Goal: Information Seeking & Learning: Learn about a topic

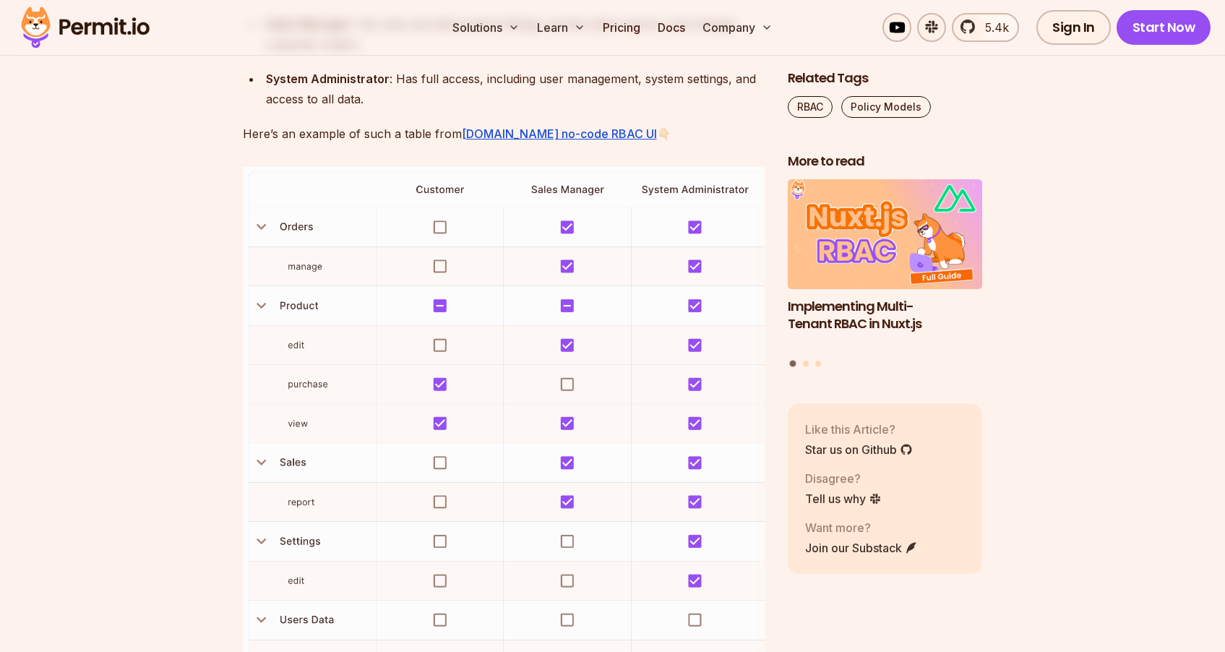
click at [693, 467] on img at bounding box center [504, 445] width 522 height 557
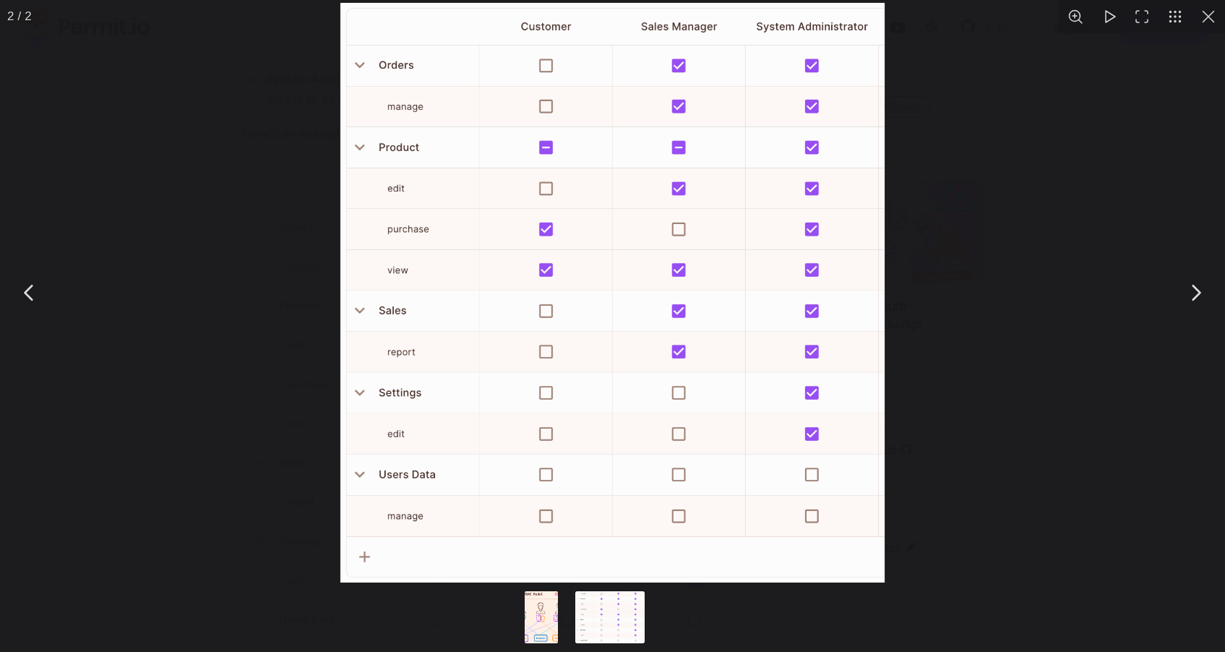
click at [1055, 194] on div "You can close this modal content with the ESC key" at bounding box center [612, 292] width 1225 height 585
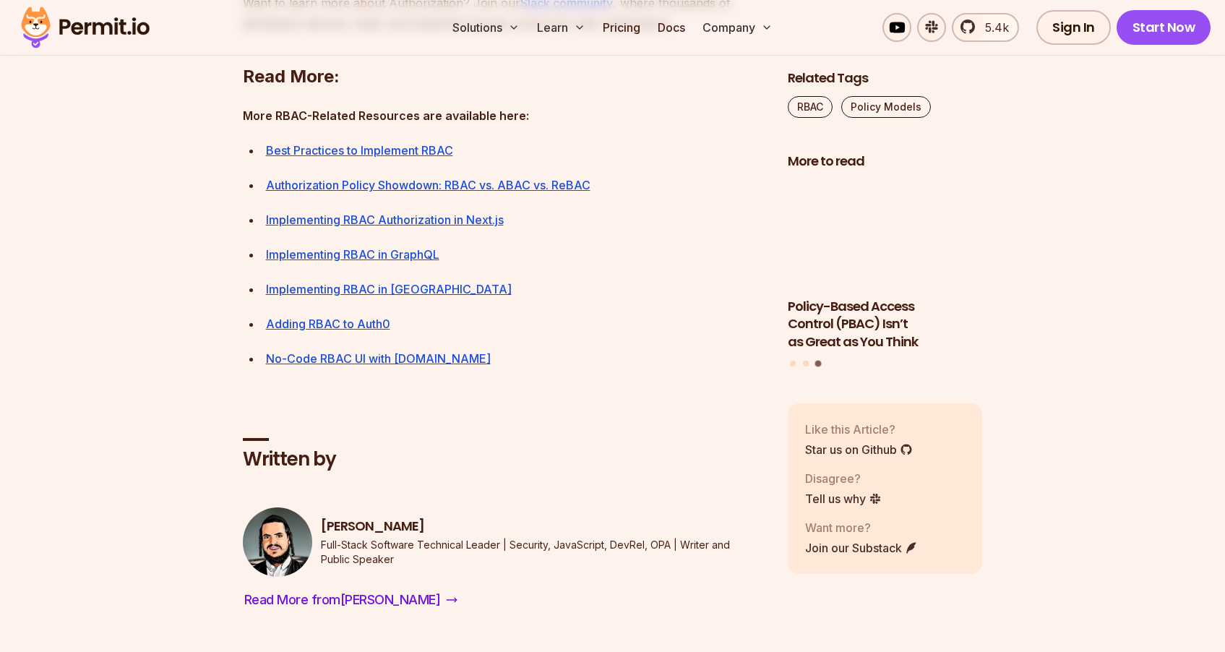
scroll to position [5485, 0]
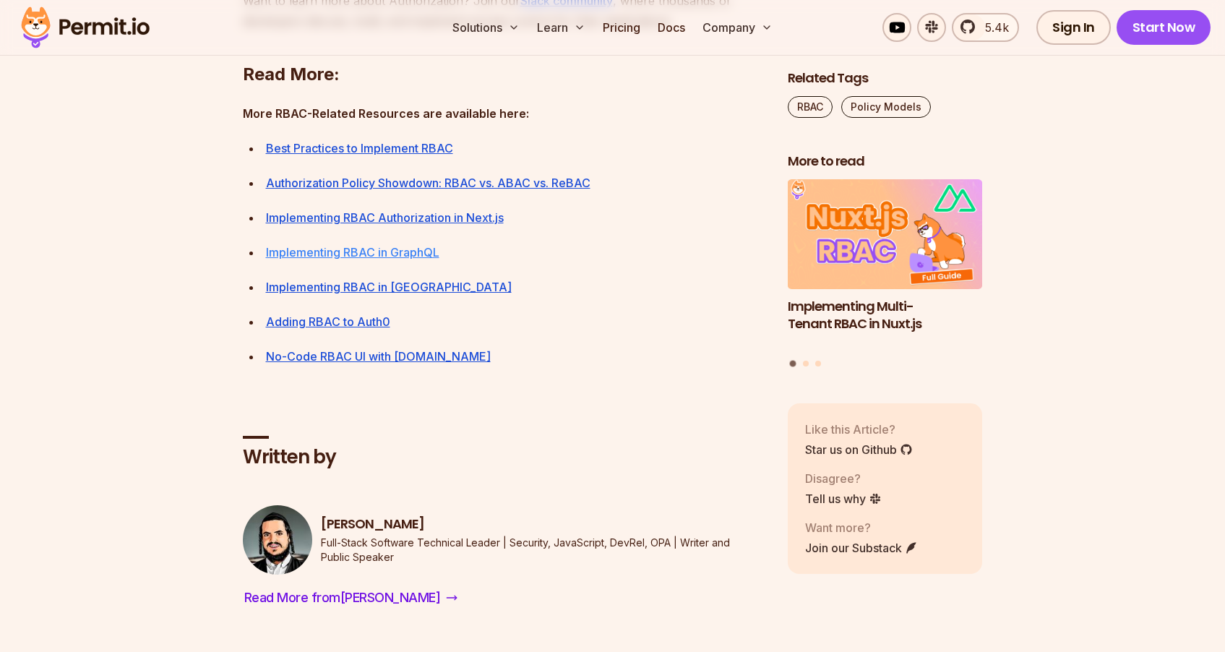
click at [336, 259] on link "Implementing RBAC in GraphQL" at bounding box center [352, 252] width 173 height 14
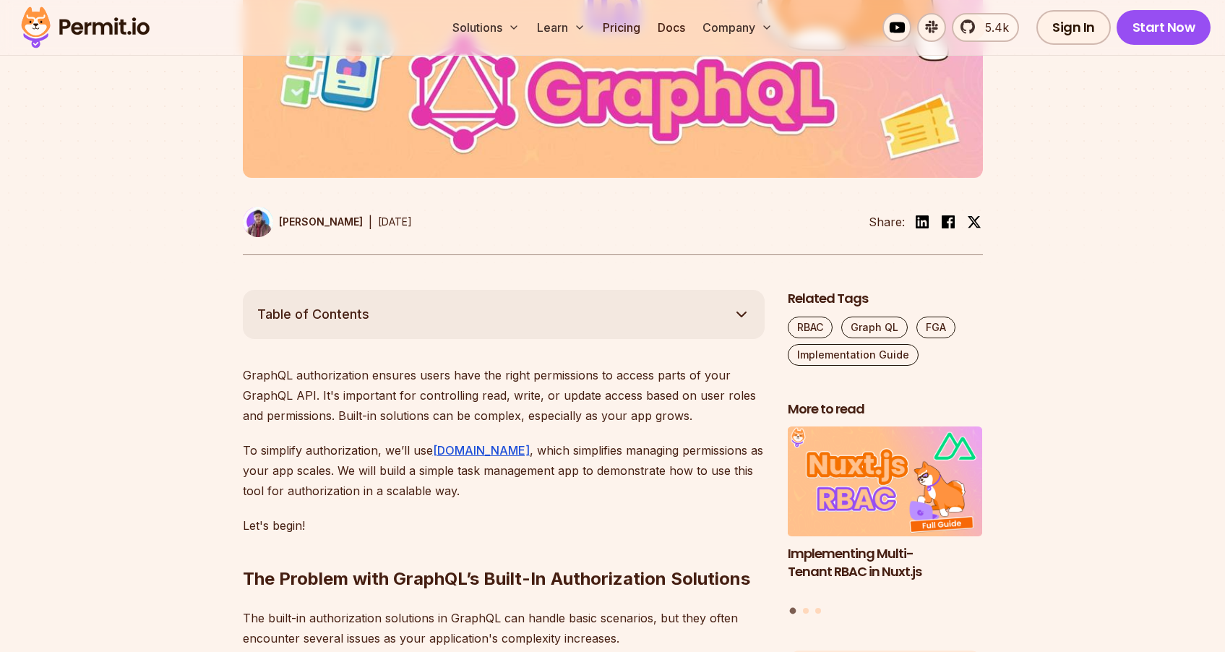
scroll to position [639, 0]
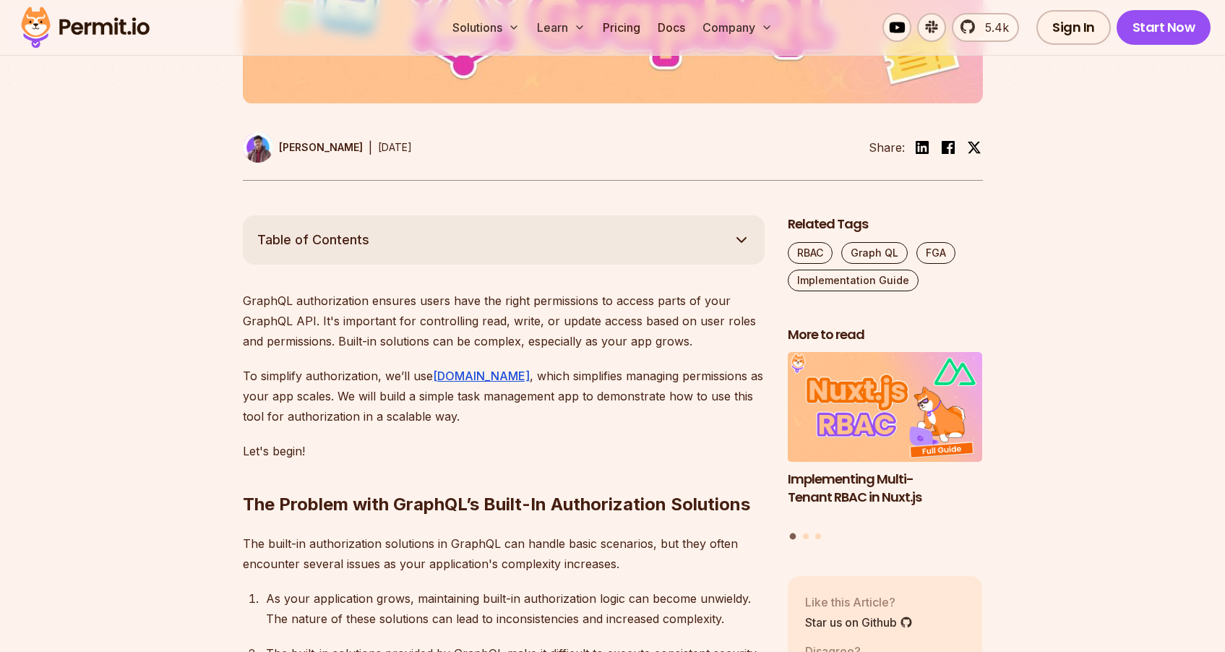
click at [370, 255] on button "Table of Contents" at bounding box center [504, 239] width 522 height 49
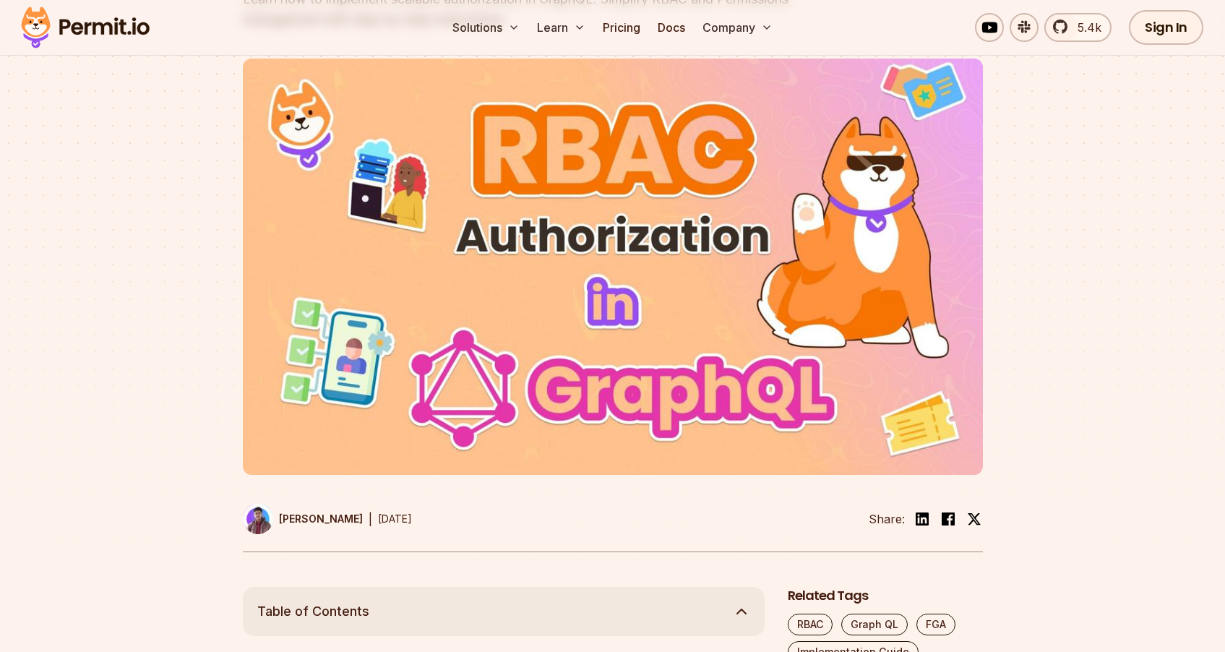
scroll to position [0, 0]
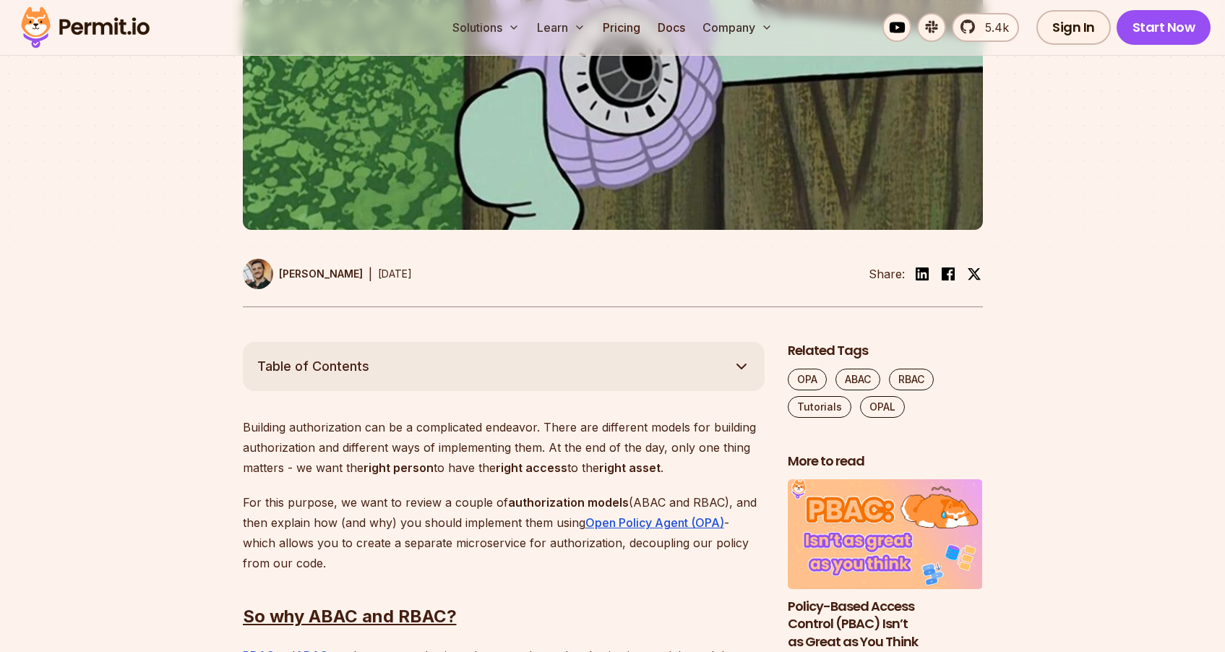
scroll to position [537, 0]
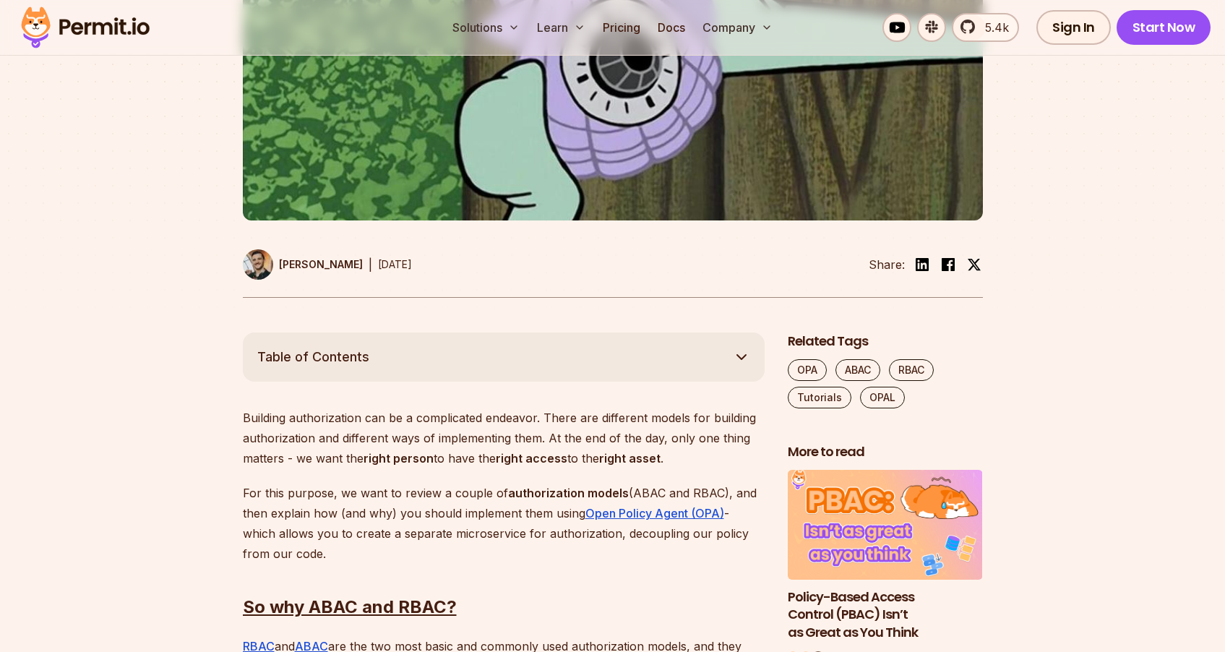
click at [401, 355] on button "Table of Contents" at bounding box center [504, 356] width 522 height 49
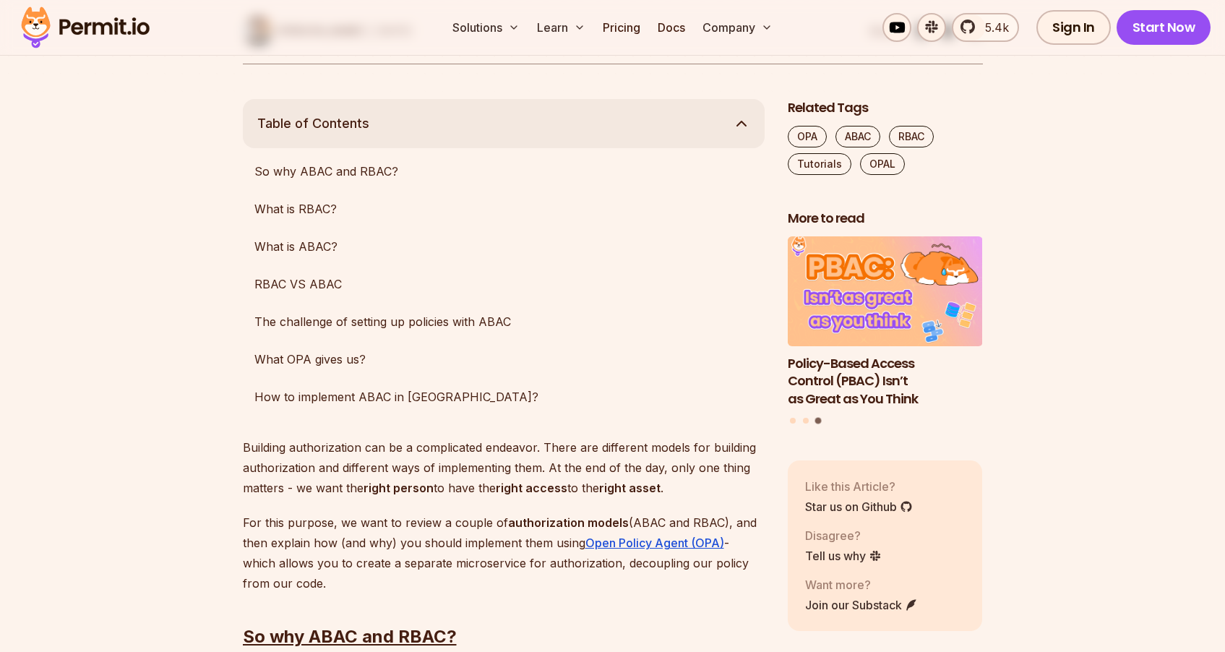
scroll to position [747, 0]
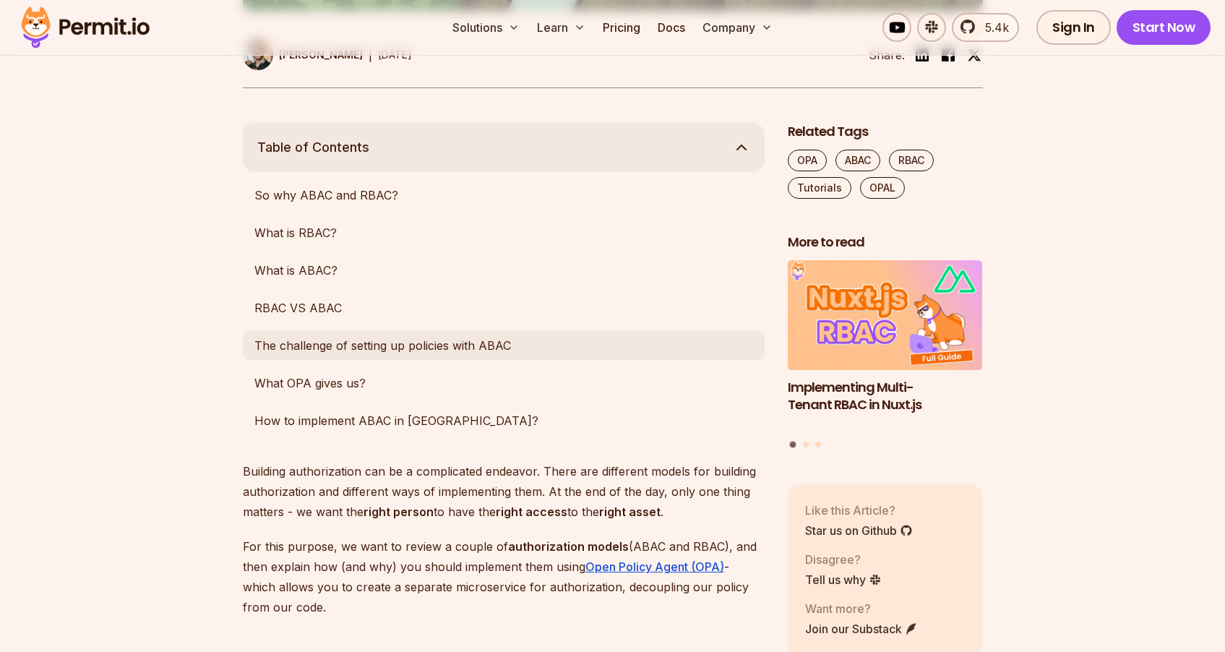
click at [362, 345] on link "The challenge of setting up policies with ABAC" at bounding box center [504, 345] width 522 height 29
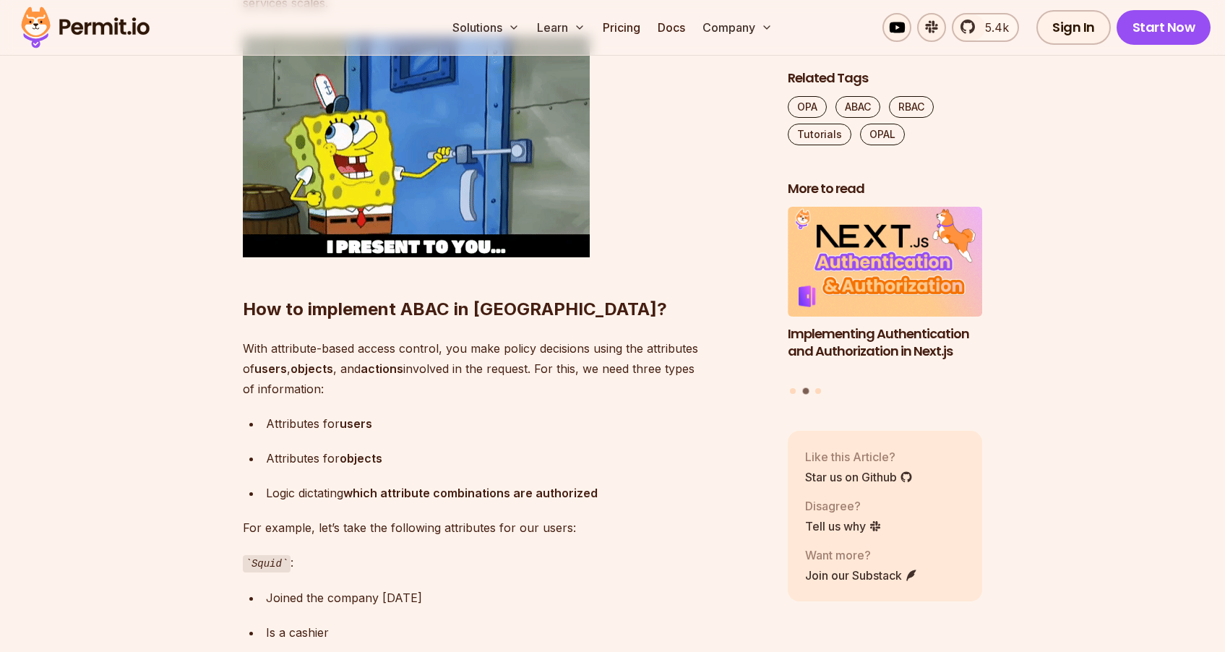
scroll to position [3470, 0]
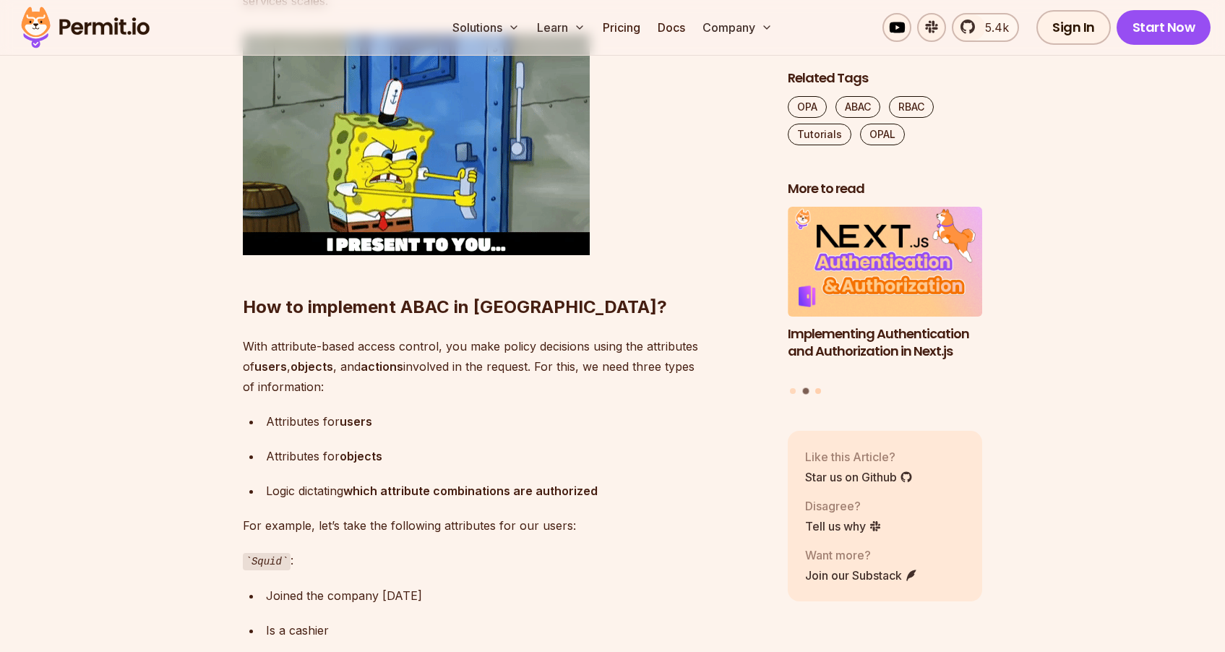
click at [816, 390] on button "Go to slide 3" at bounding box center [818, 390] width 6 height 6
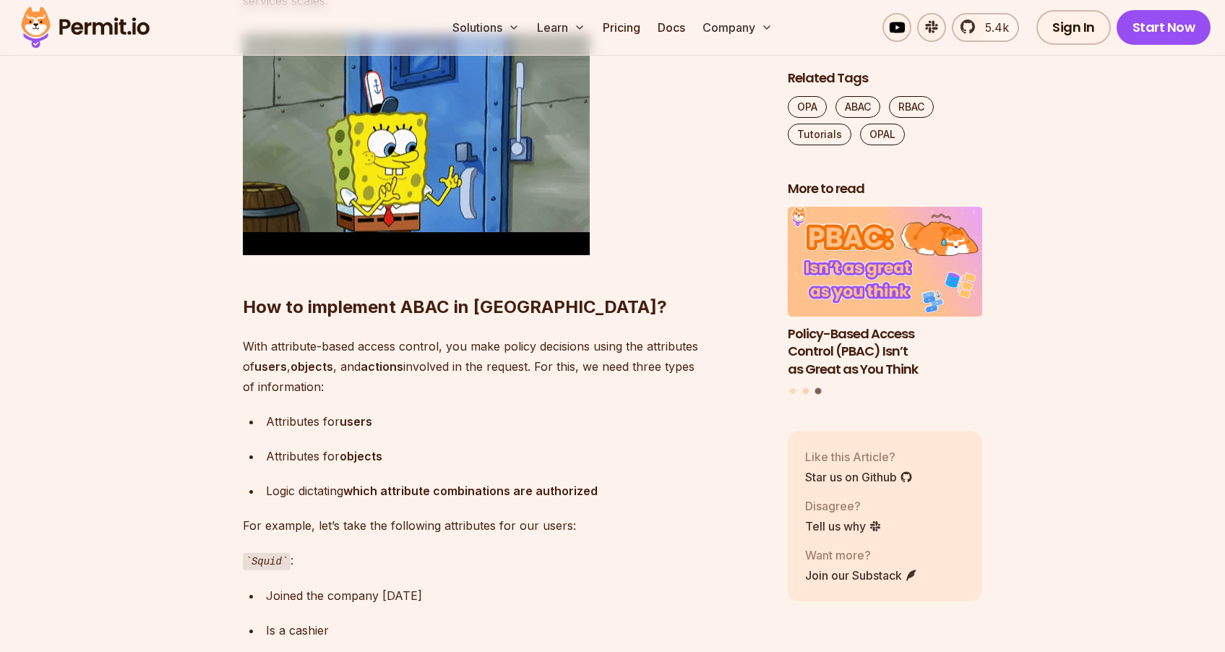
click at [803, 390] on button "Go to slide 2" at bounding box center [806, 390] width 6 height 6
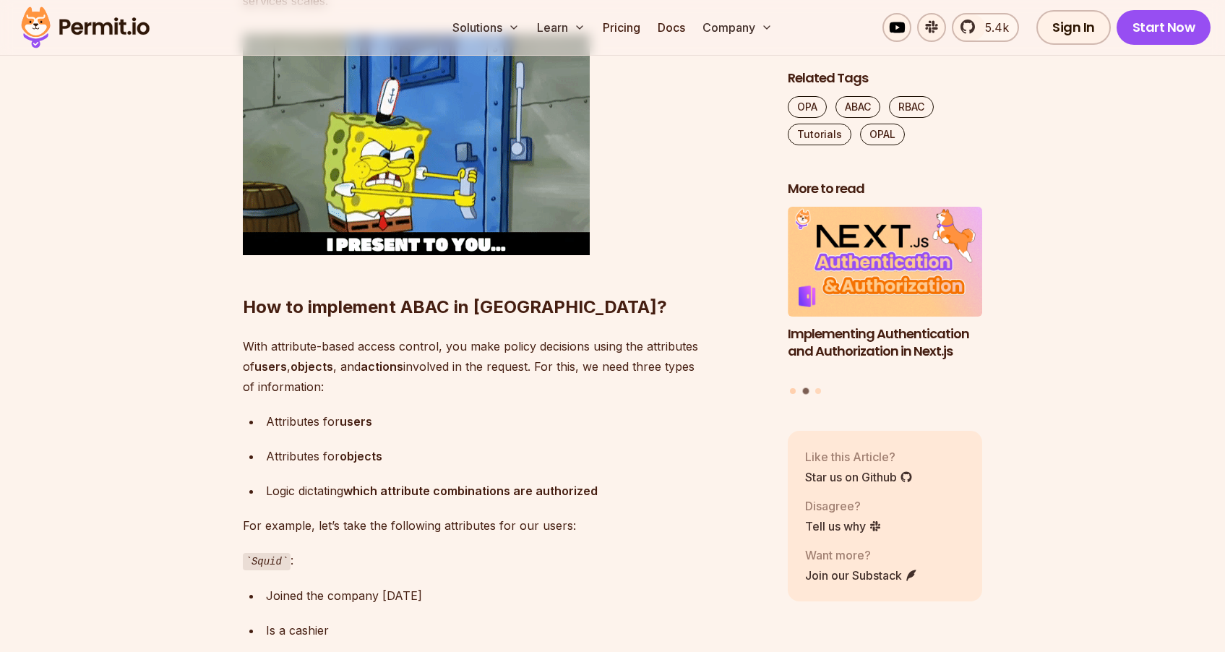
click at [792, 390] on button "Go to slide 1" at bounding box center [793, 390] width 6 height 6
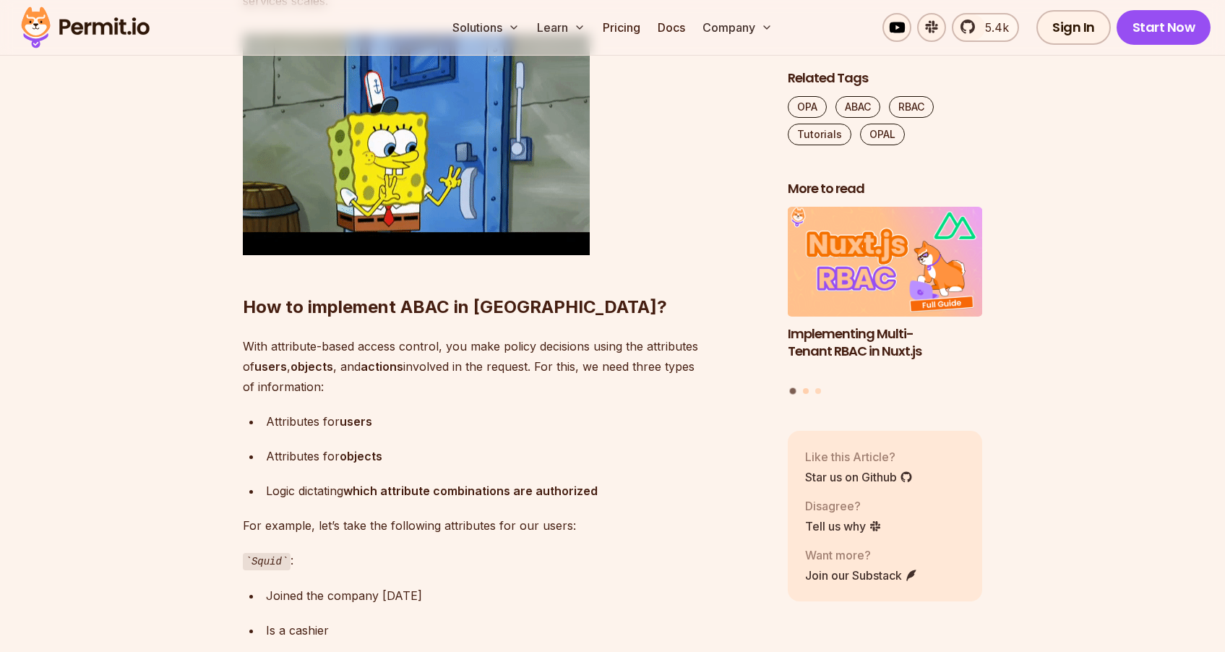
click at [806, 391] on button "Go to slide 2" at bounding box center [806, 390] width 6 height 6
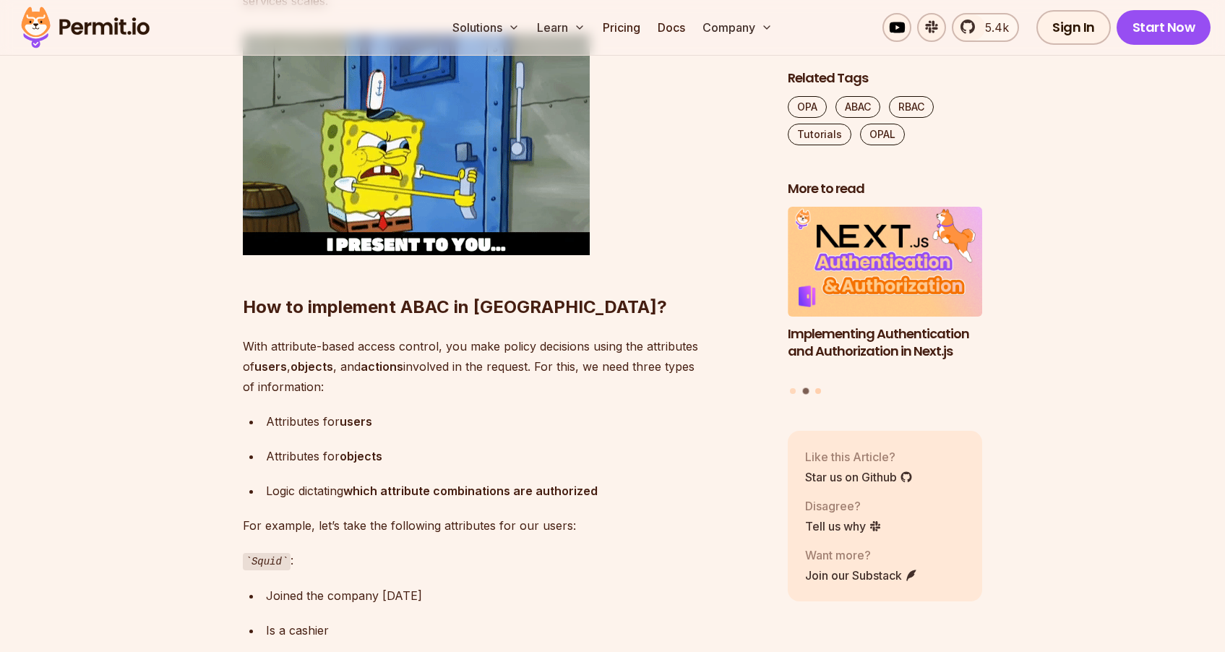
click at [820, 391] on button "Go to slide 3" at bounding box center [818, 390] width 6 height 6
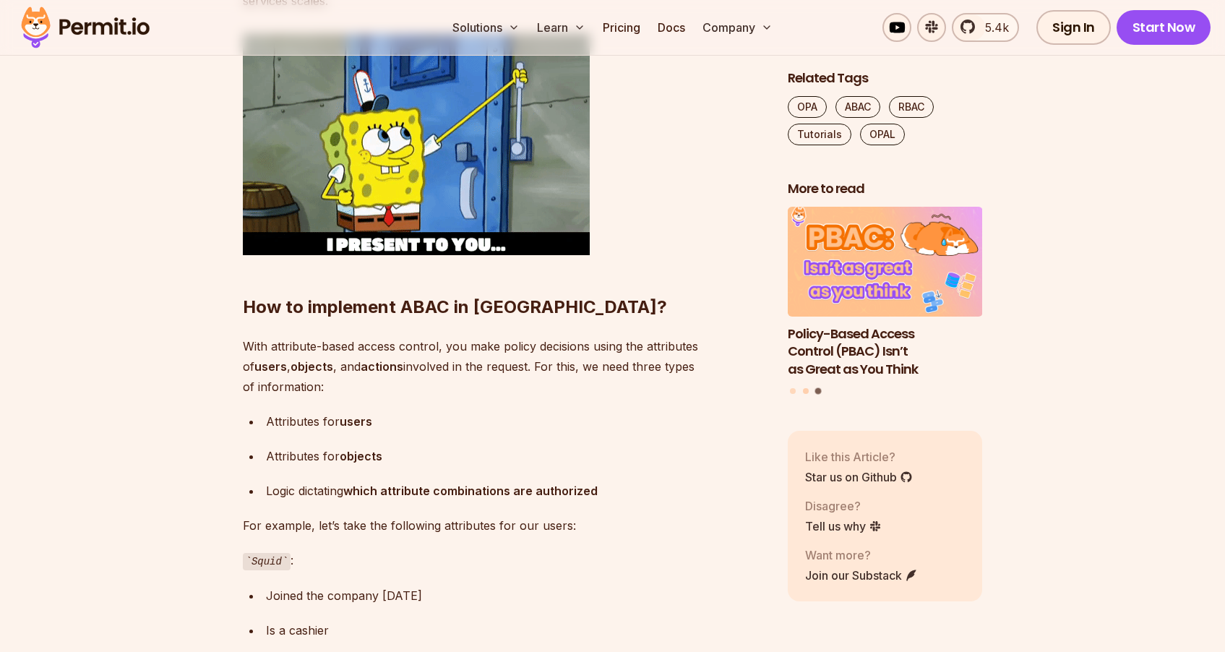
click at [804, 389] on button "Go to slide 2" at bounding box center [806, 390] width 6 height 6
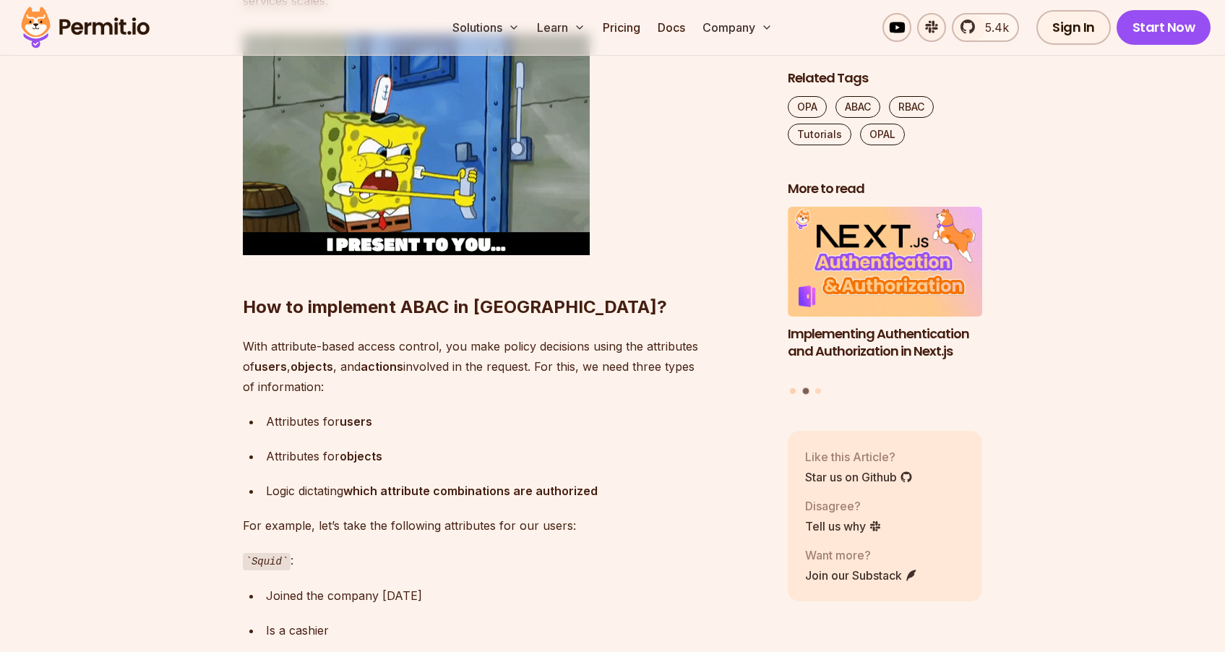
click at [791, 390] on button "Go to slide 1" at bounding box center [793, 390] width 6 height 6
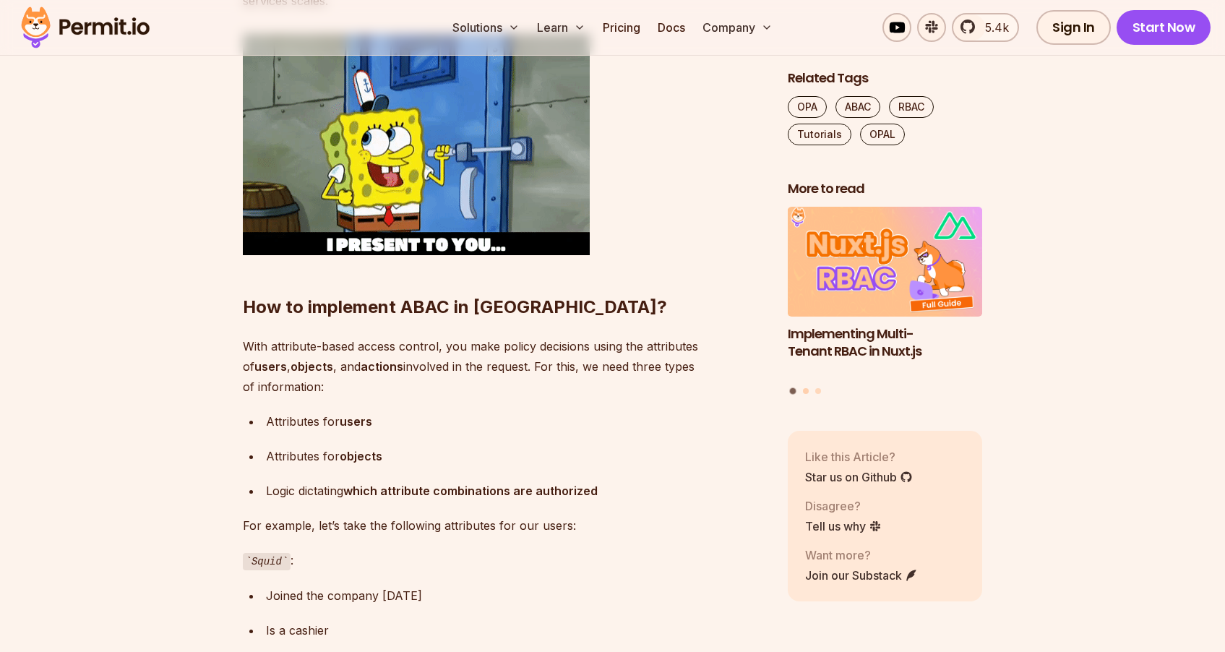
click at [804, 391] on button "Go to slide 2" at bounding box center [806, 390] width 6 height 6
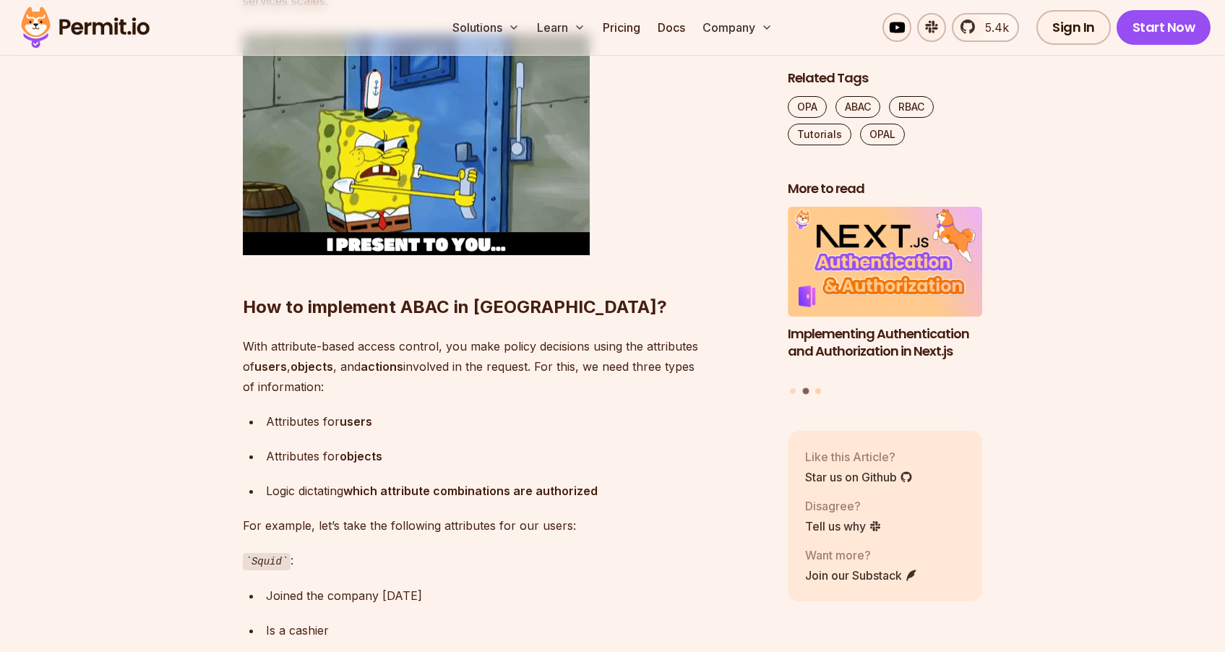
click at [818, 389] on button "Go to slide 3" at bounding box center [818, 390] width 6 height 6
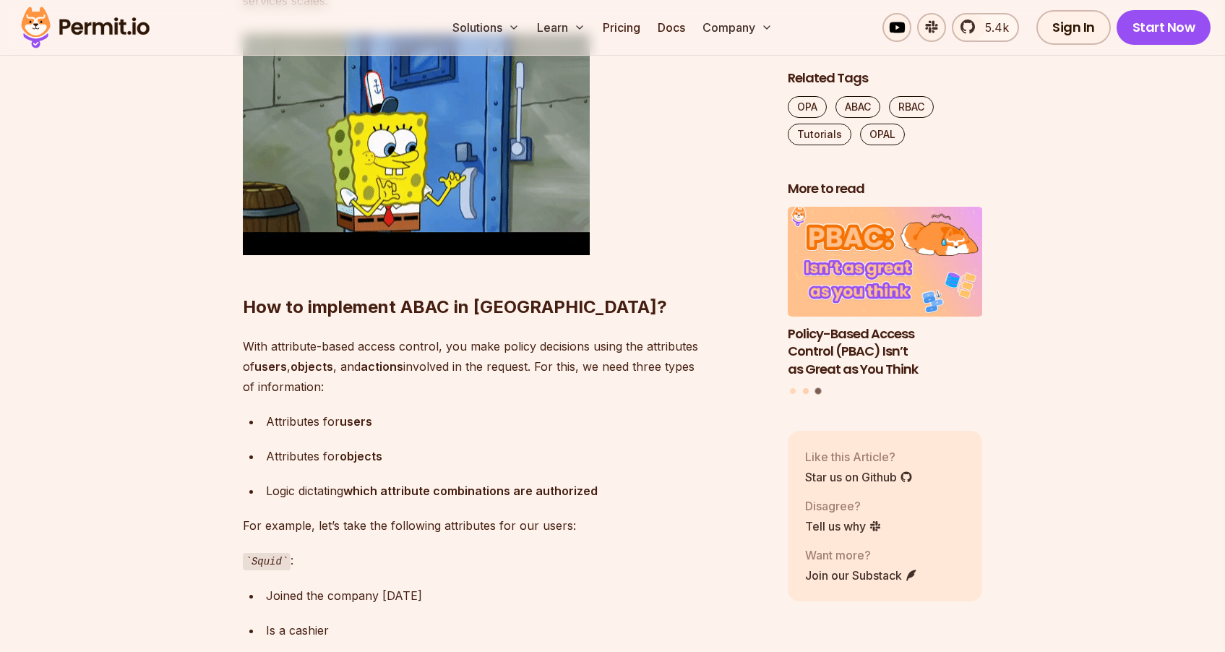
click at [807, 390] on button "Go to slide 2" at bounding box center [806, 390] width 6 height 6
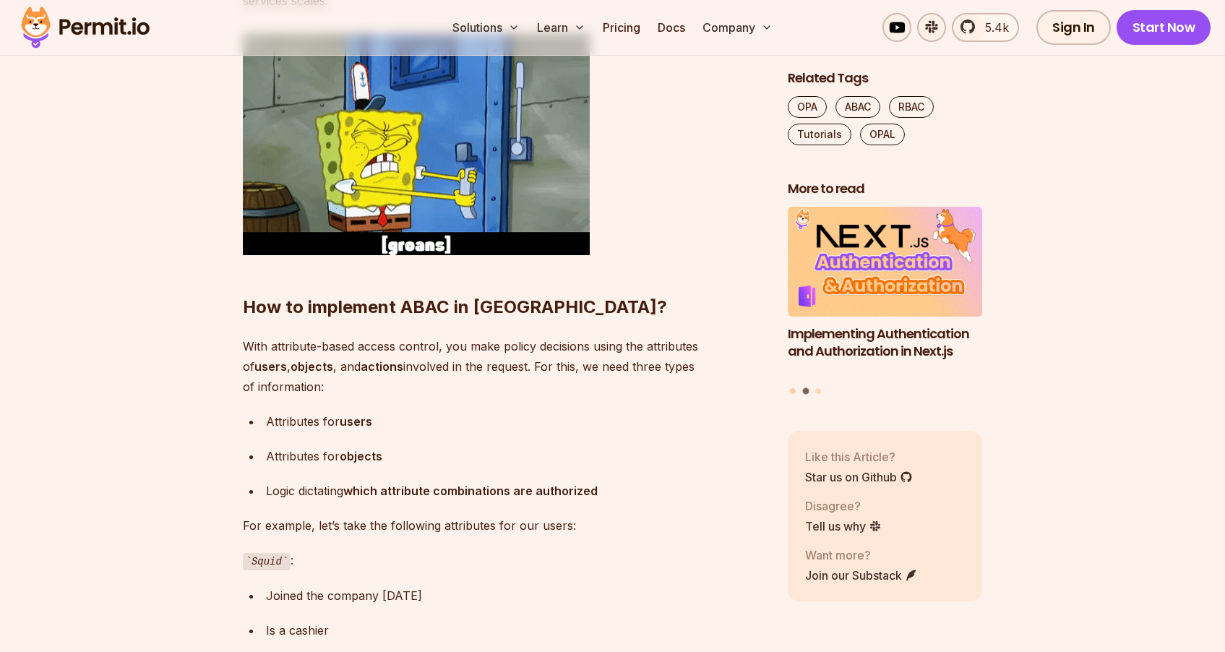
click at [792, 390] on button "Go to slide 1" at bounding box center [793, 390] width 6 height 6
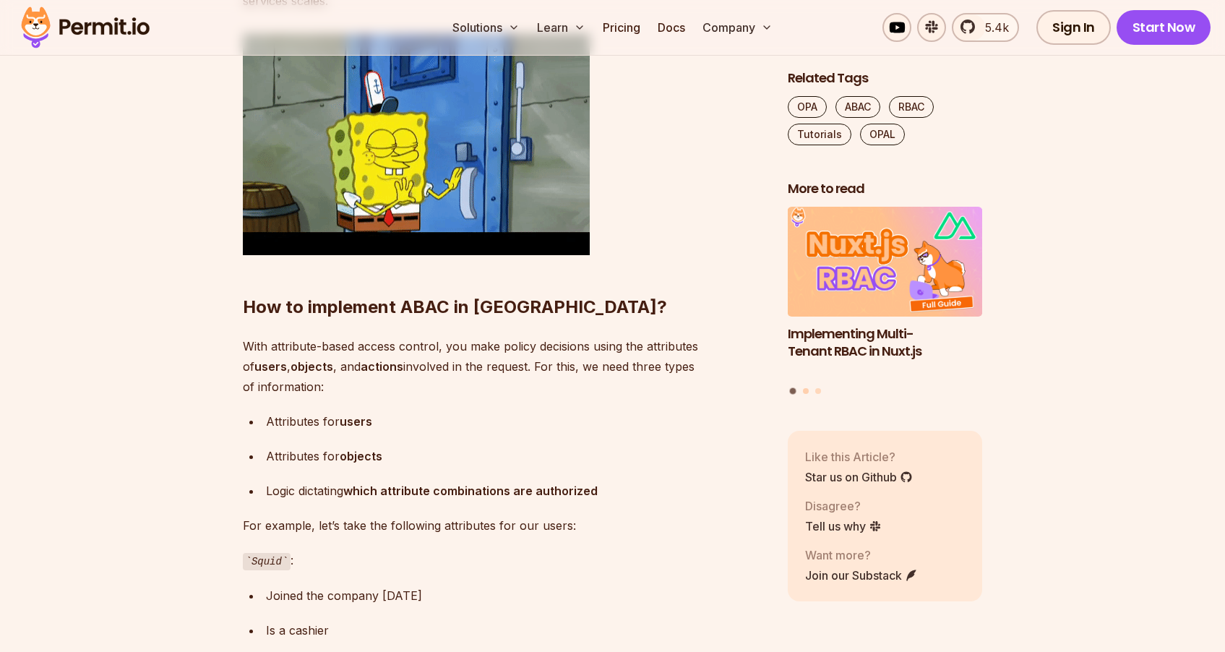
click at [807, 391] on button "Go to slide 2" at bounding box center [806, 390] width 6 height 6
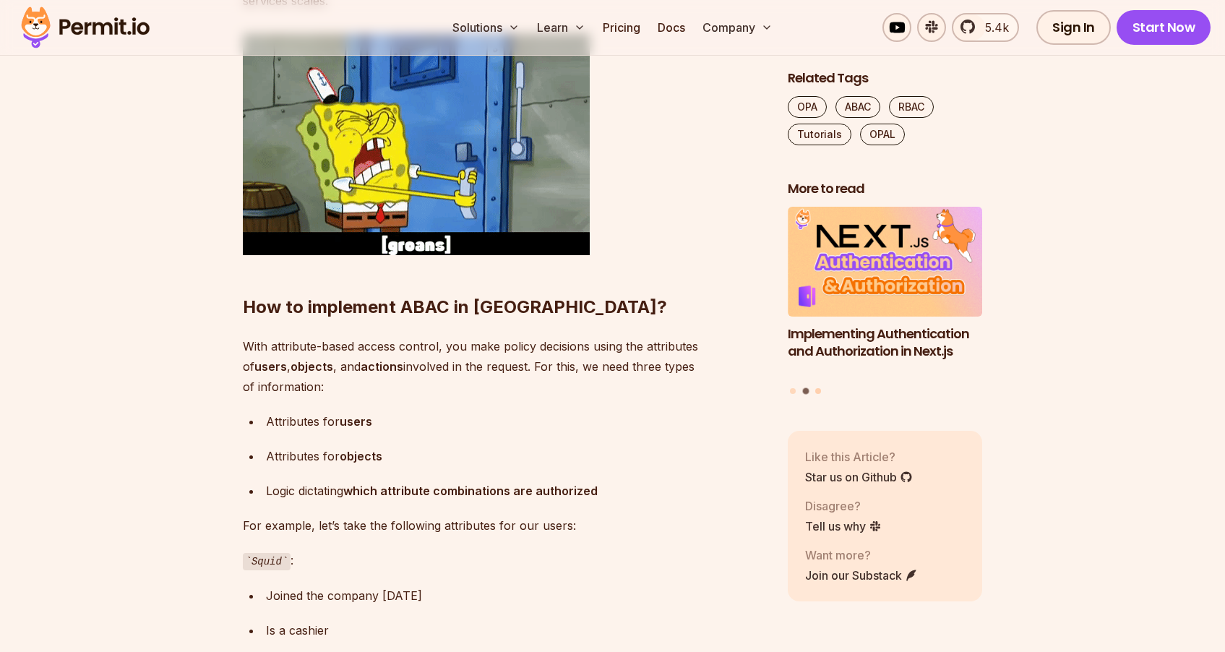
click at [817, 390] on button "Go to slide 3" at bounding box center [818, 390] width 6 height 6
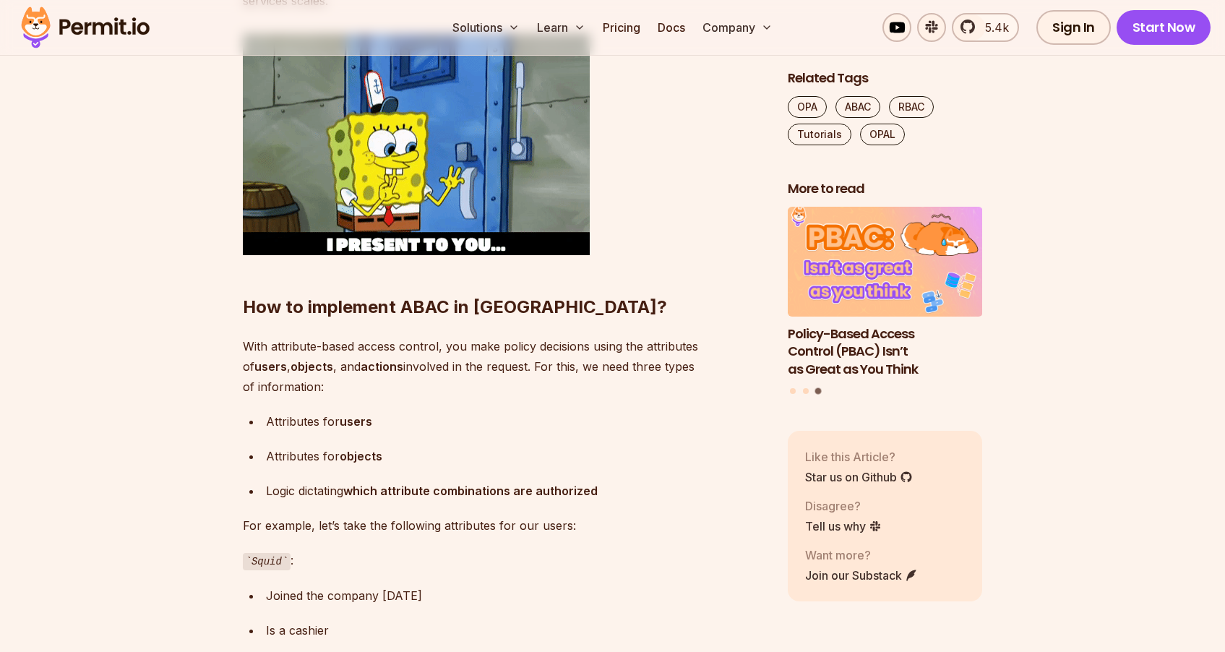
click at [802, 389] on div "Implementing Authentication and Authorization in Next.js Policy-Based Access Co…" at bounding box center [885, 301] width 195 height 189
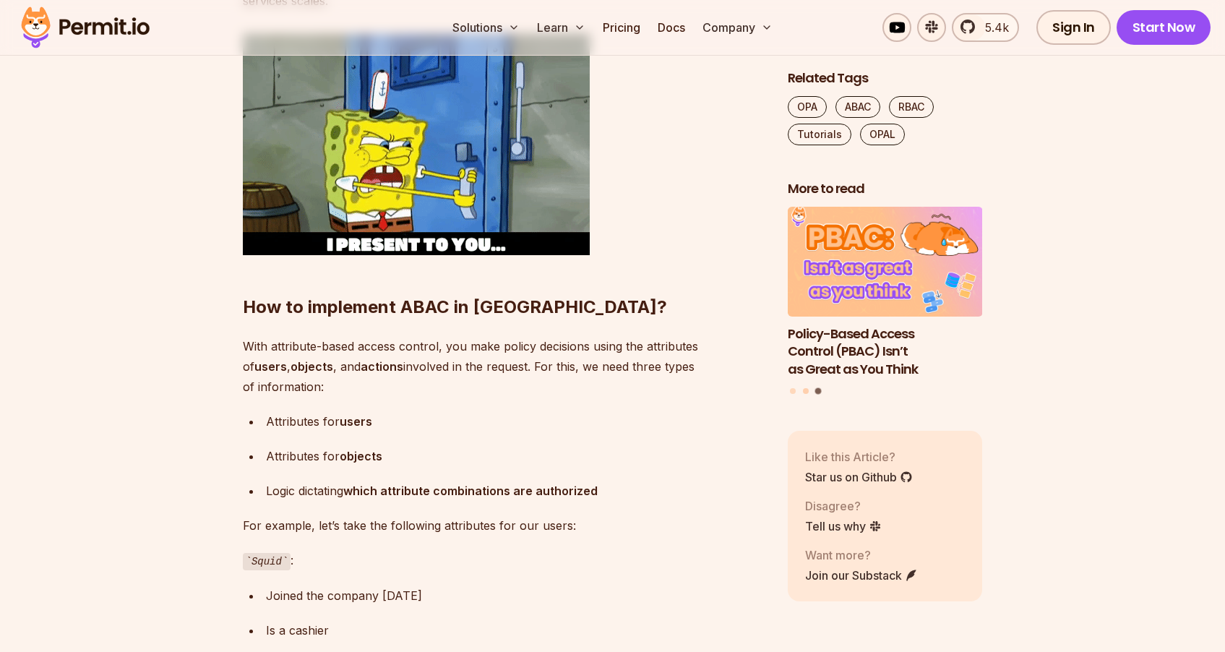
click at [803, 389] on button "Go to slide 2" at bounding box center [806, 390] width 6 height 6
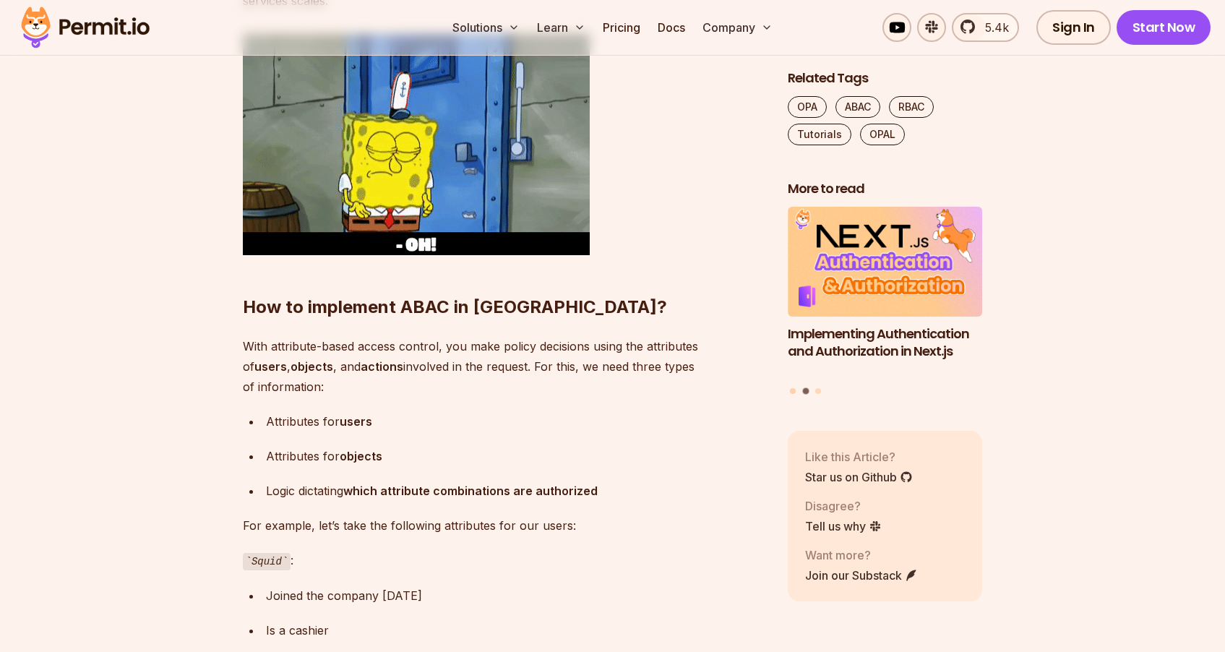
click at [794, 389] on button "Go to slide 1" at bounding box center [793, 390] width 6 height 6
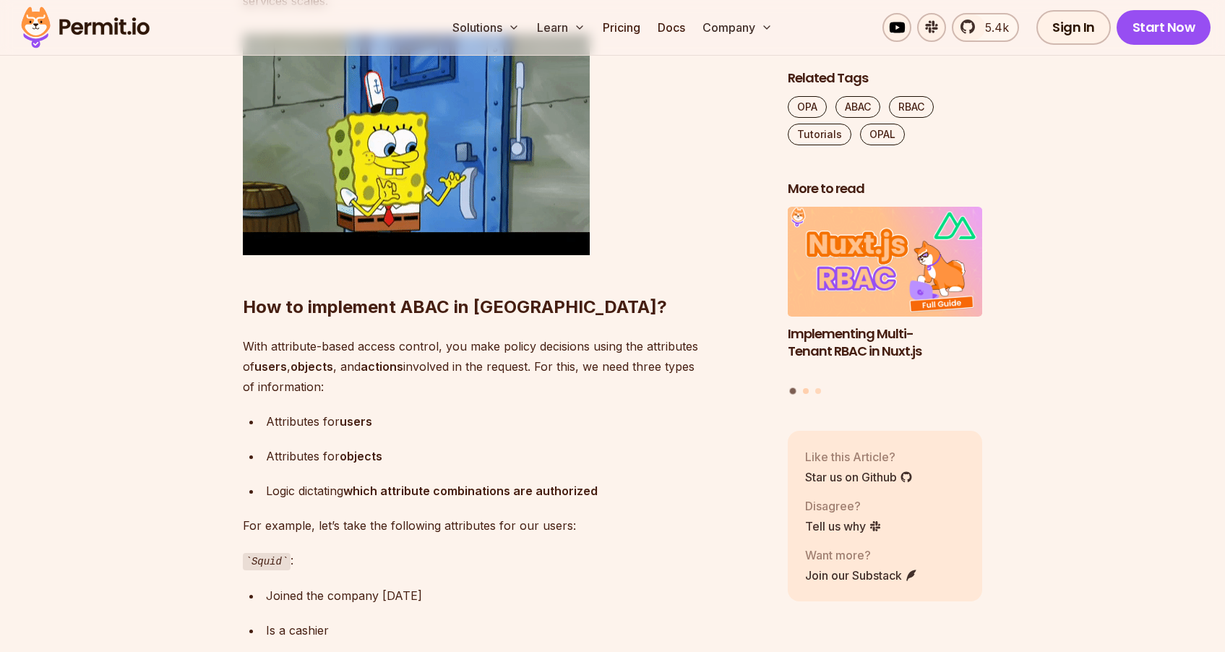
click at [806, 390] on button "Go to slide 2" at bounding box center [806, 390] width 6 height 6
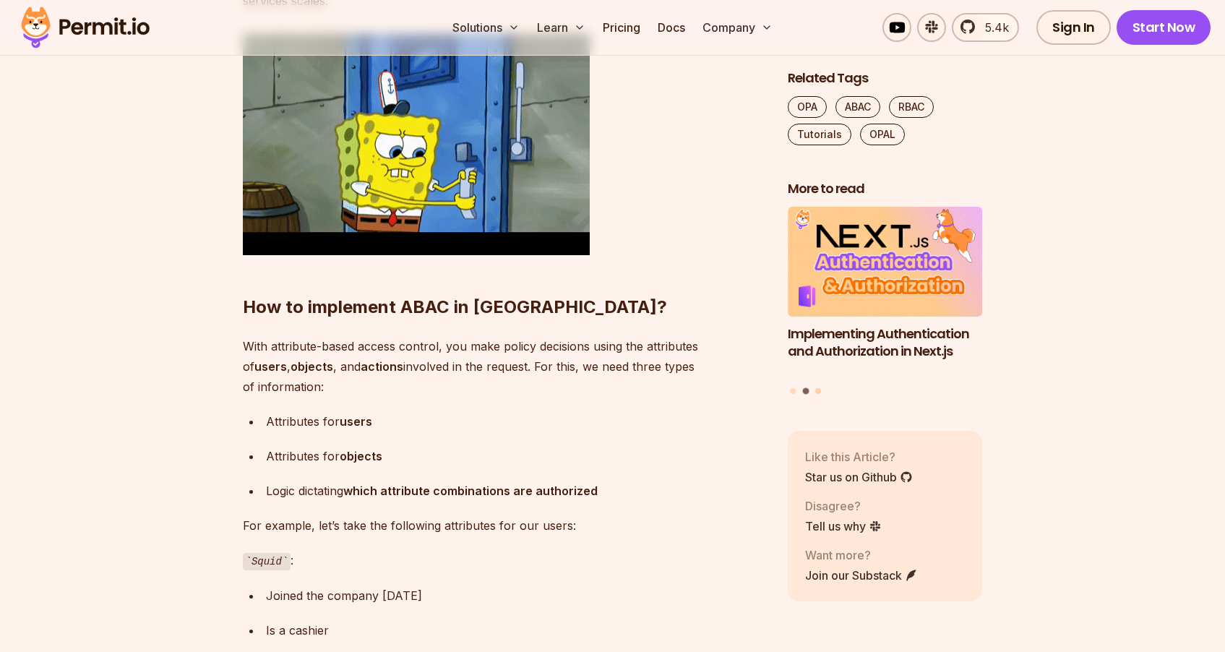
click at [820, 390] on button "Go to slide 3" at bounding box center [818, 390] width 6 height 6
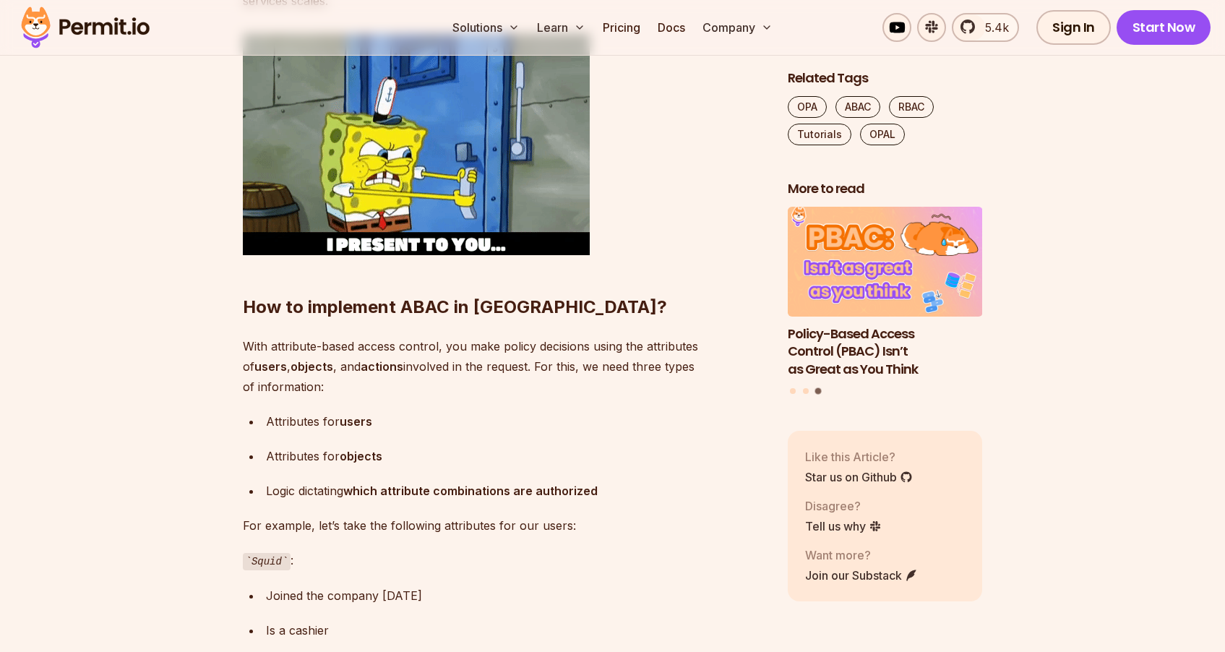
click at [807, 388] on li "Select a slide to show" at bounding box center [806, 390] width 6 height 6
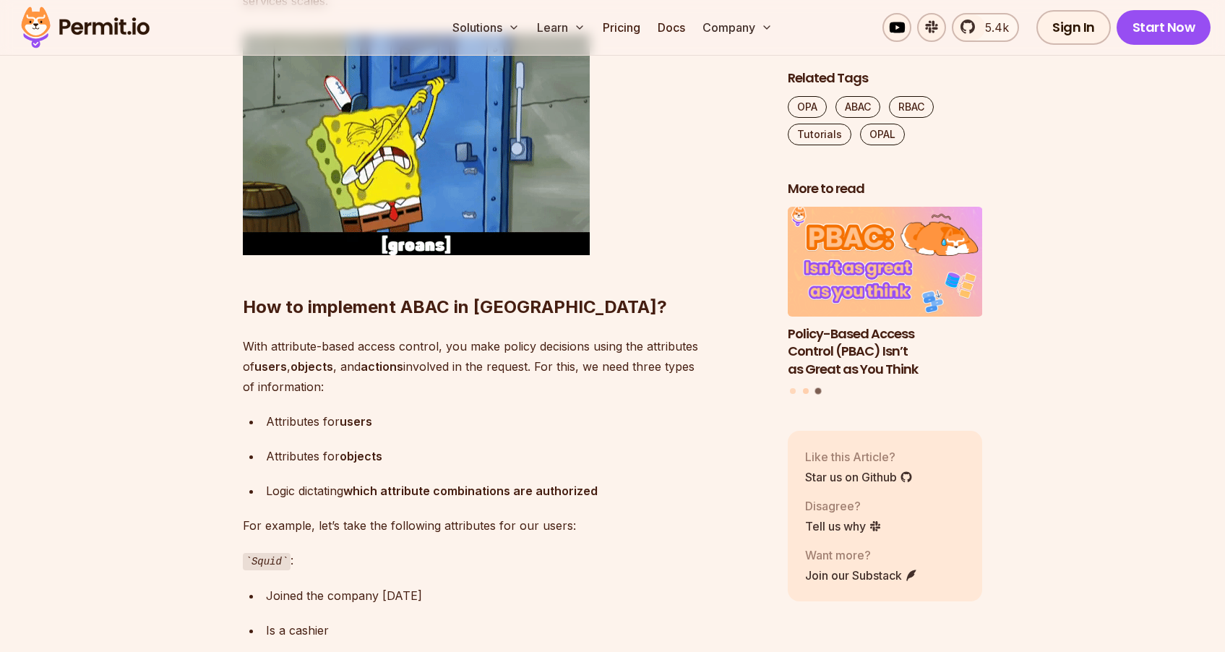
click at [805, 390] on button "Go to slide 2" at bounding box center [806, 390] width 6 height 6
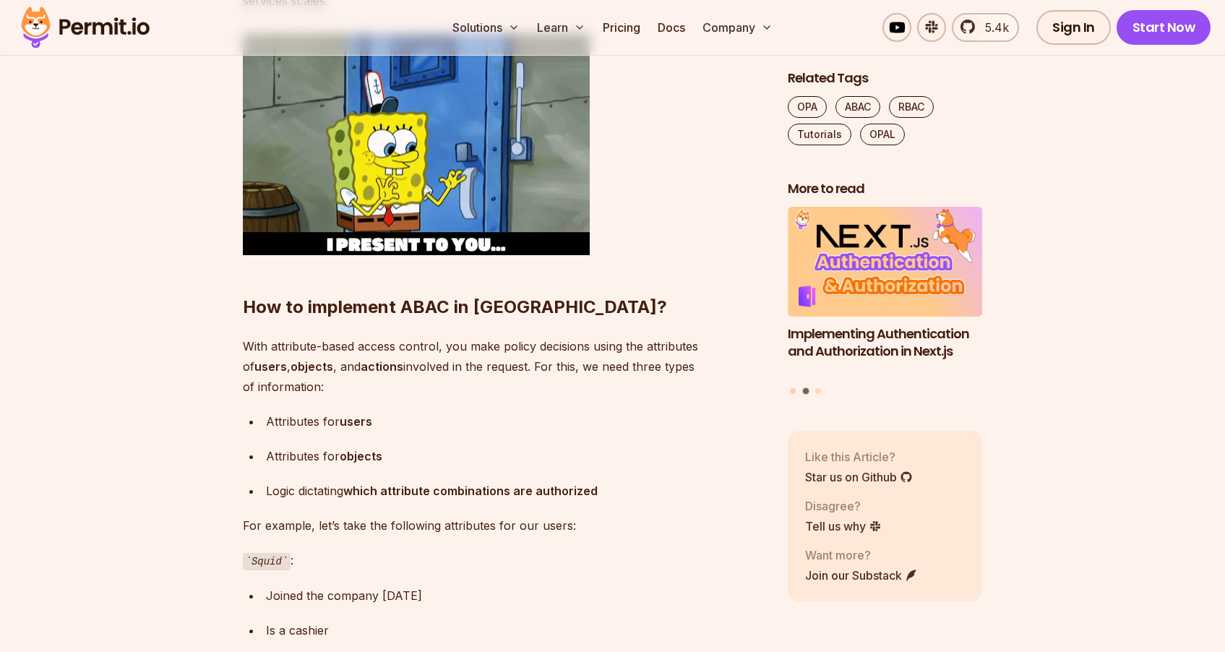
click at [794, 390] on button "Go to slide 1" at bounding box center [793, 390] width 6 height 6
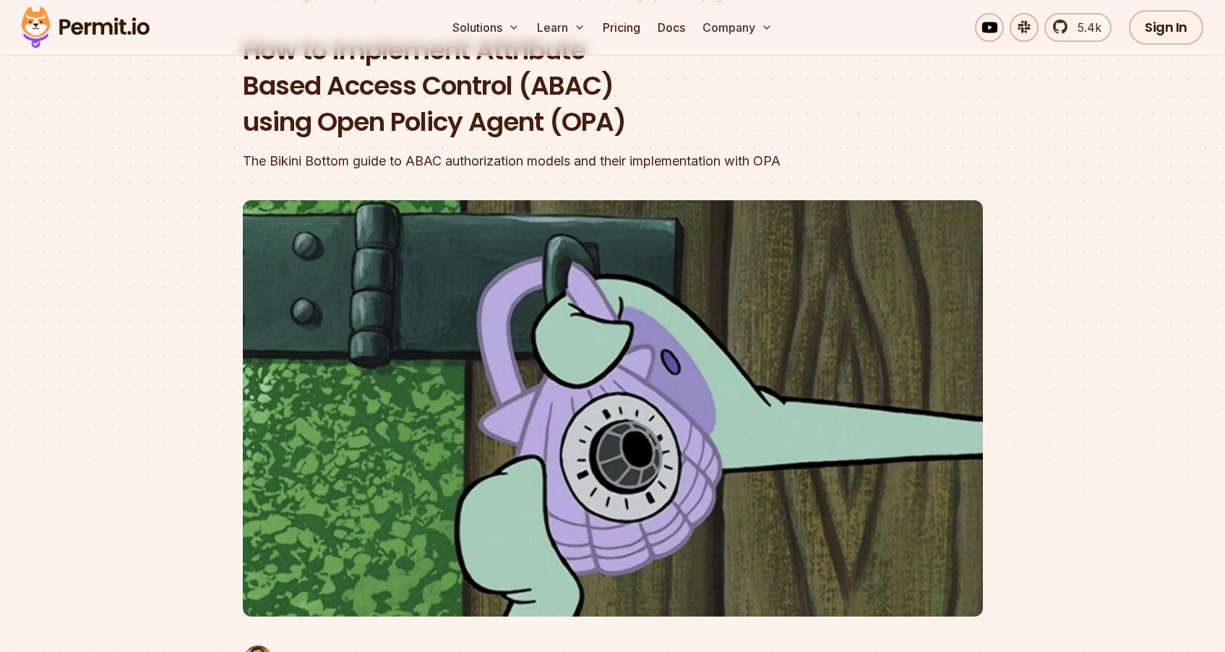
scroll to position [0, 0]
